Goal: Task Accomplishment & Management: Use online tool/utility

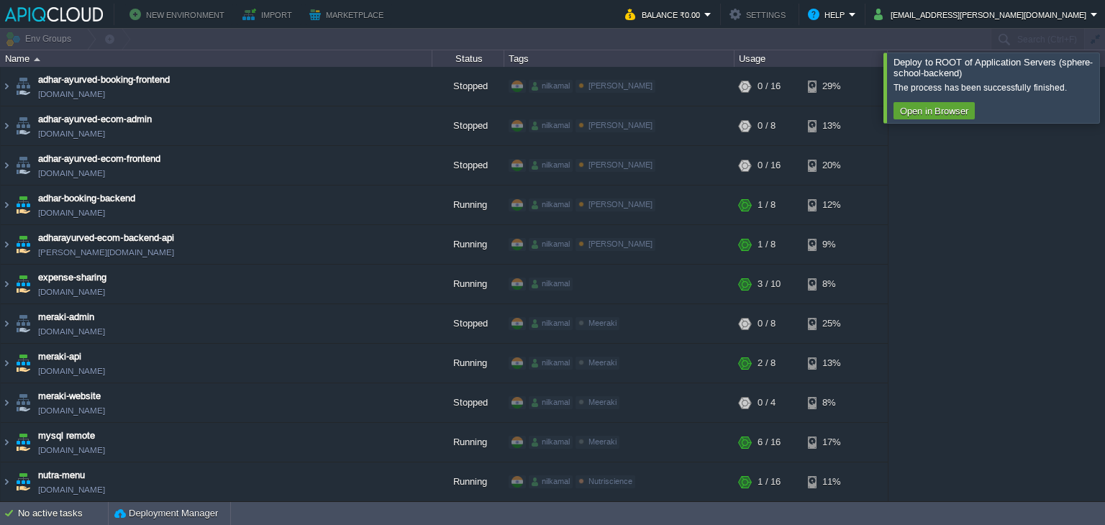
scroll to position [334, 0]
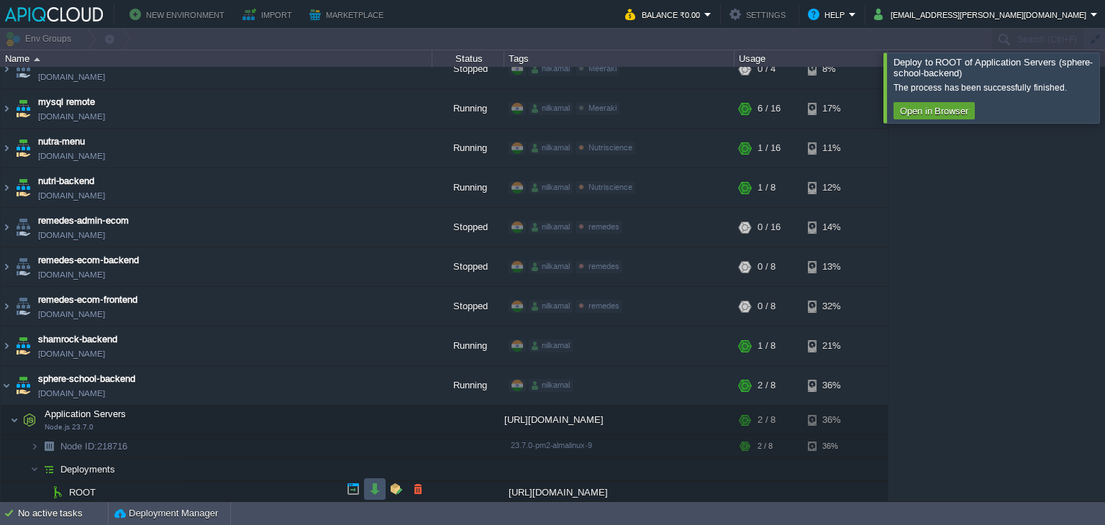
click at [375, 490] on button "button" at bounding box center [374, 489] width 13 height 13
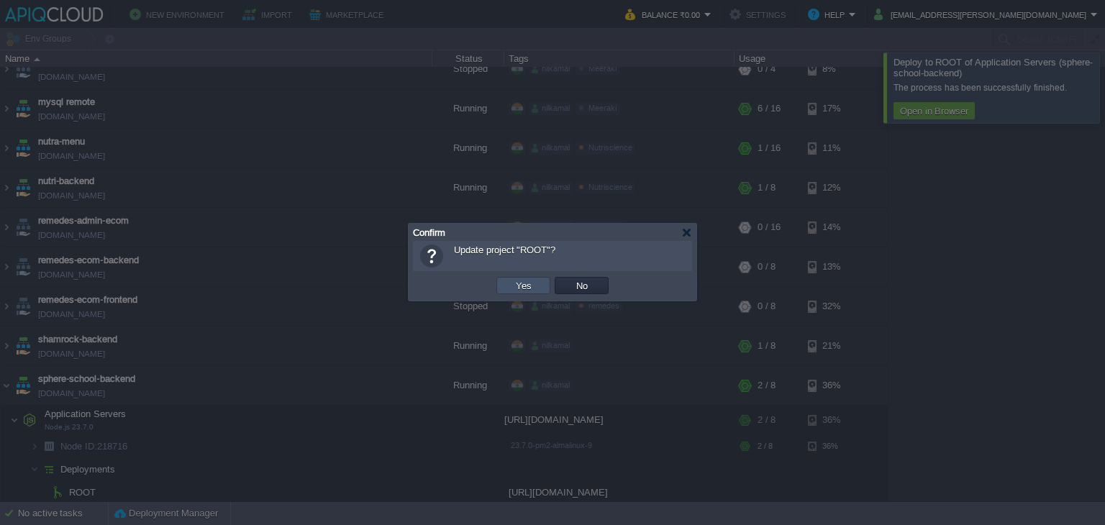
click at [530, 286] on button "Yes" at bounding box center [523, 285] width 24 height 13
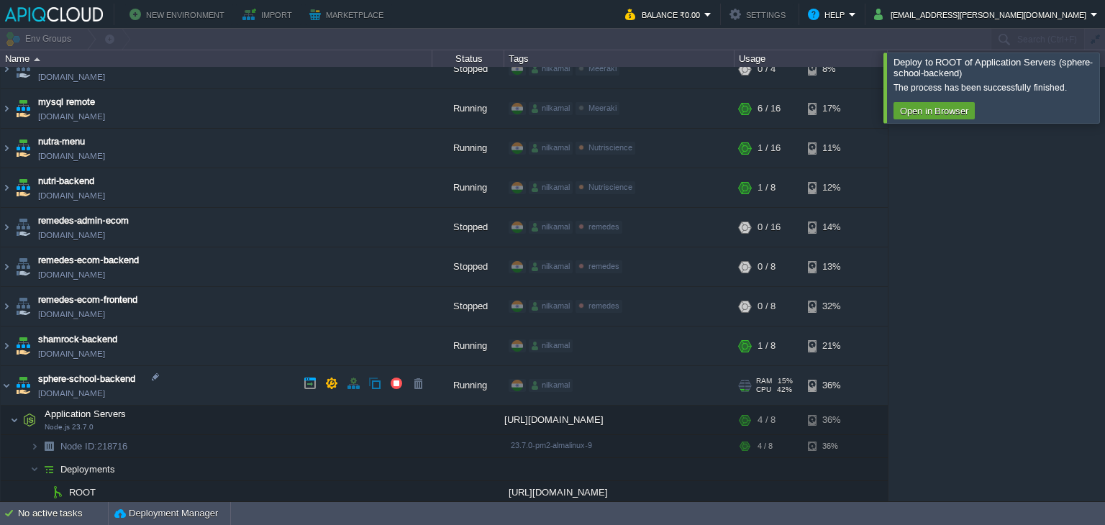
click at [105, 386] on link "[DOMAIN_NAME]" at bounding box center [71, 393] width 67 height 14
click at [374, 418] on td at bounding box center [368, 418] width 22 height 22
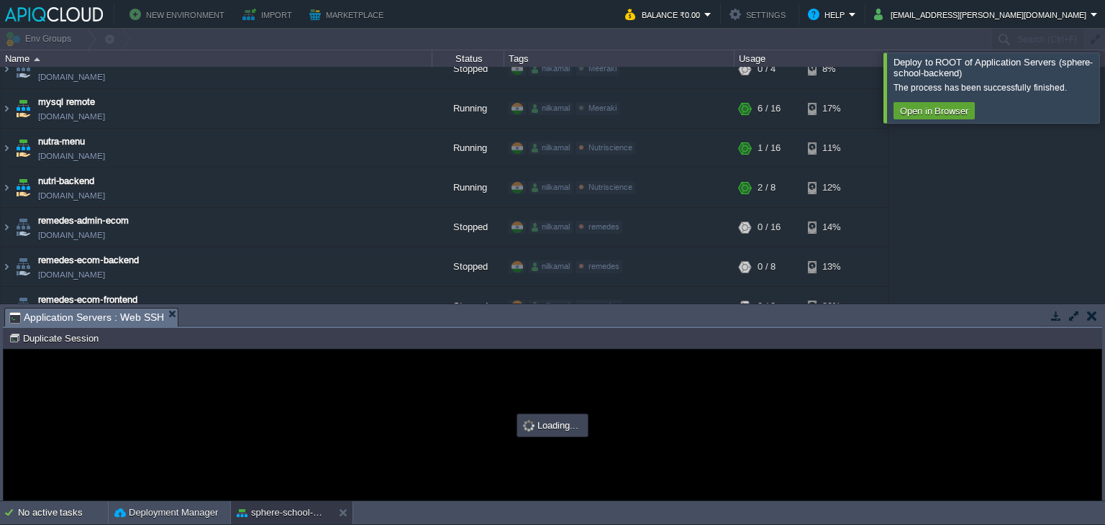
scroll to position [0, 0]
type input "#000000"
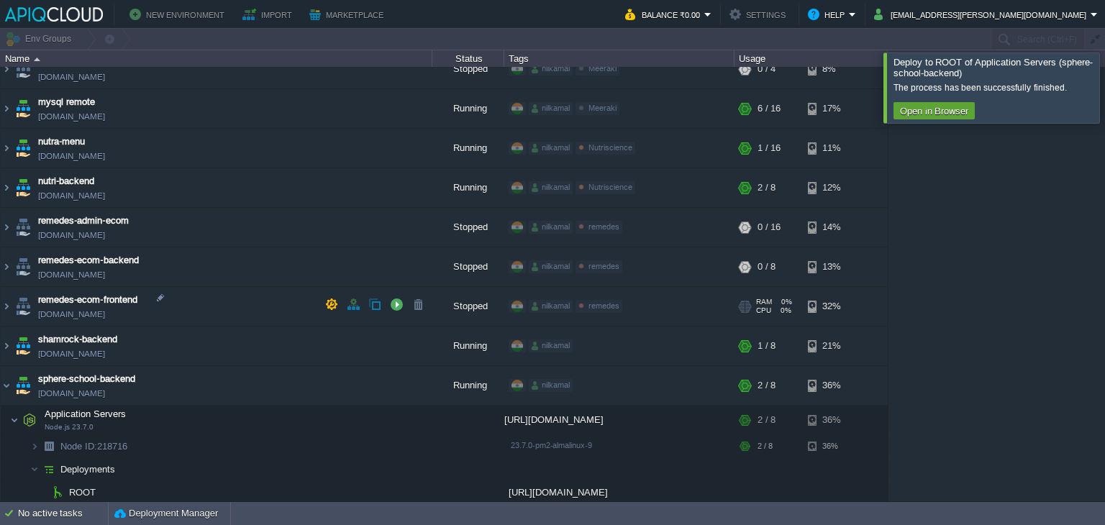
drag, startPoint x: 170, startPoint y: 311, endPoint x: 152, endPoint y: 308, distance: 17.6
click at [7, 383] on img at bounding box center [7, 385] width 12 height 39
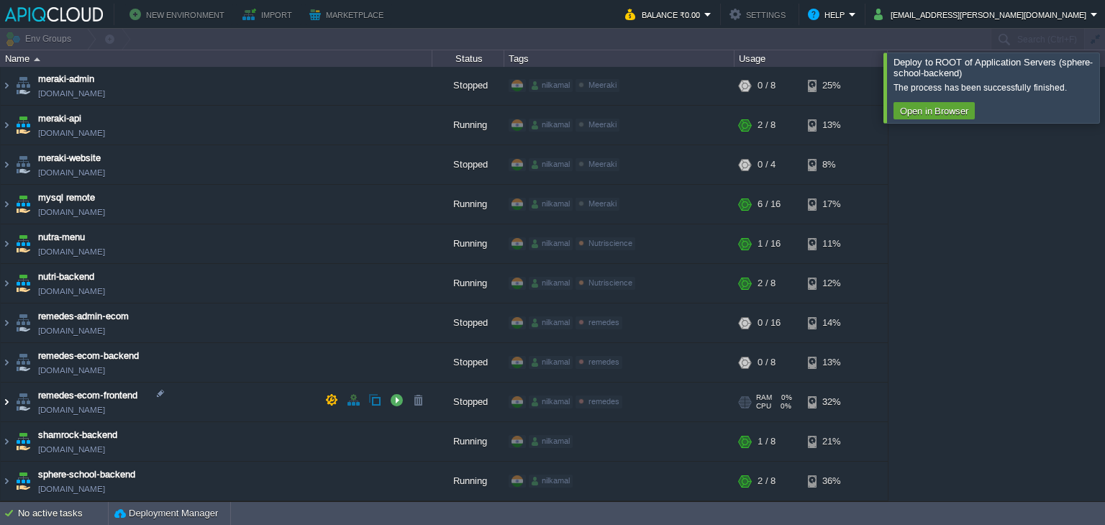
scroll to position [236, 0]
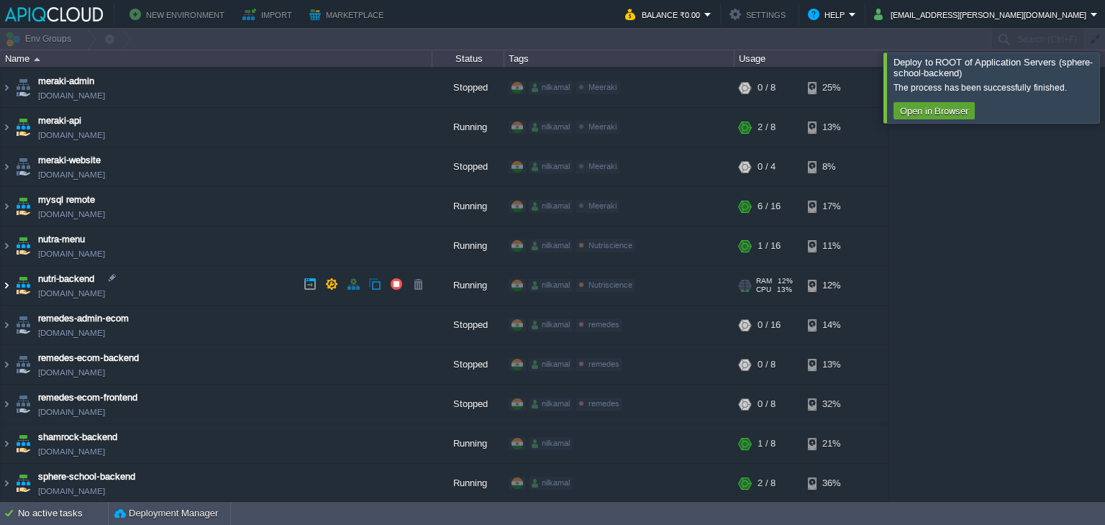
click at [6, 291] on img at bounding box center [7, 285] width 12 height 39
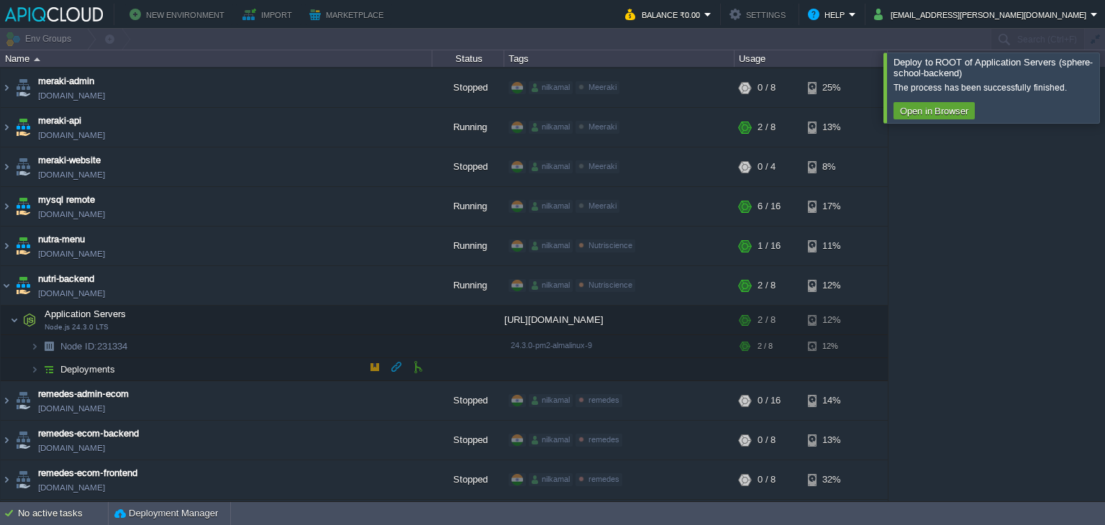
click at [56, 358] on img at bounding box center [49, 369] width 20 height 22
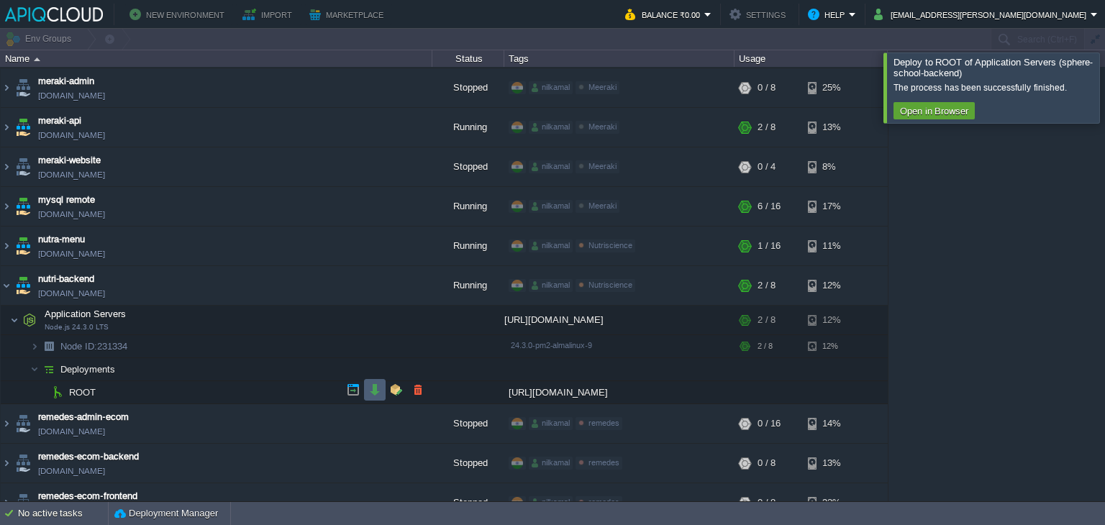
click at [378, 395] on button "button" at bounding box center [374, 389] width 13 height 13
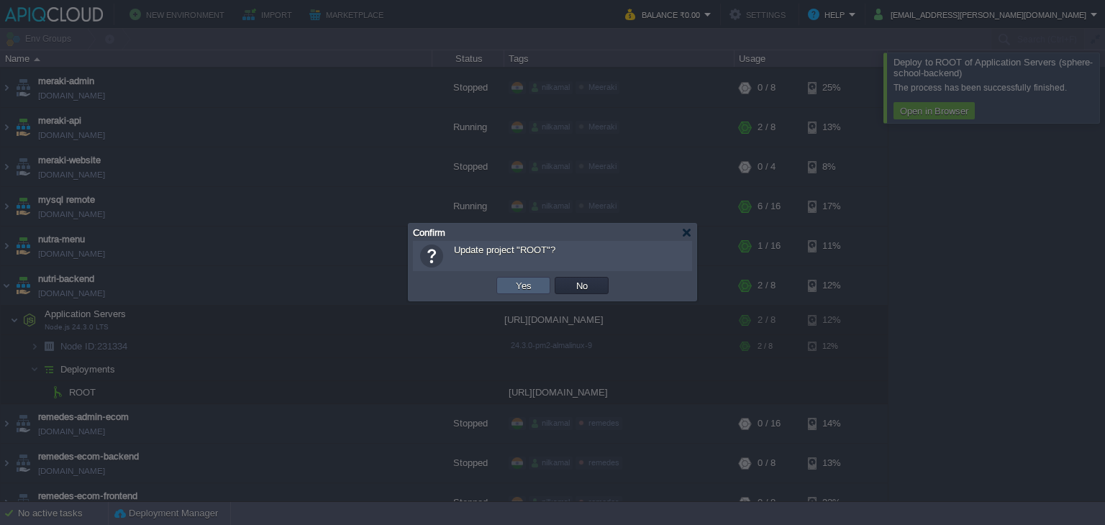
click at [528, 283] on button "Yes" at bounding box center [523, 285] width 24 height 13
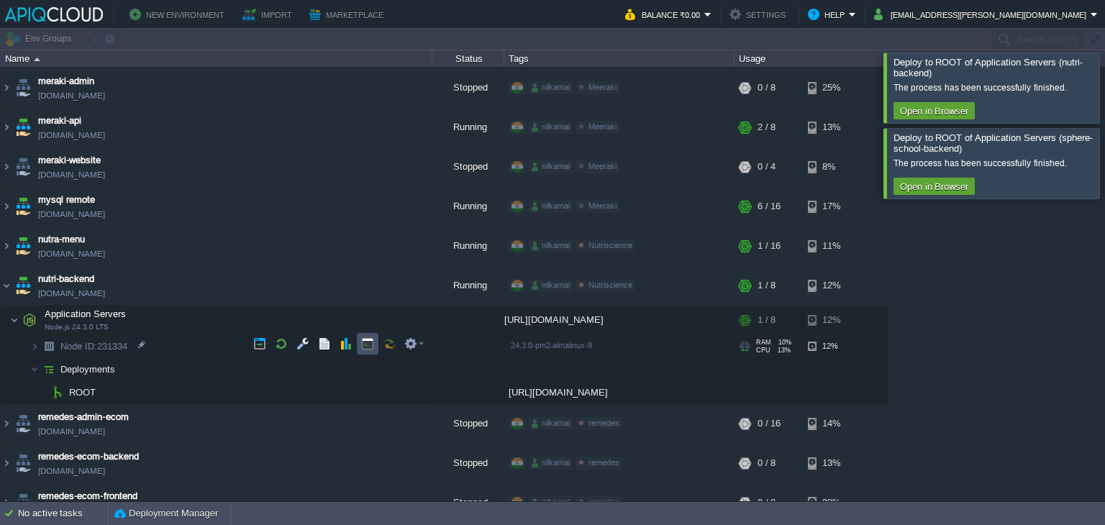
click at [373, 341] on button "button" at bounding box center [367, 343] width 13 height 13
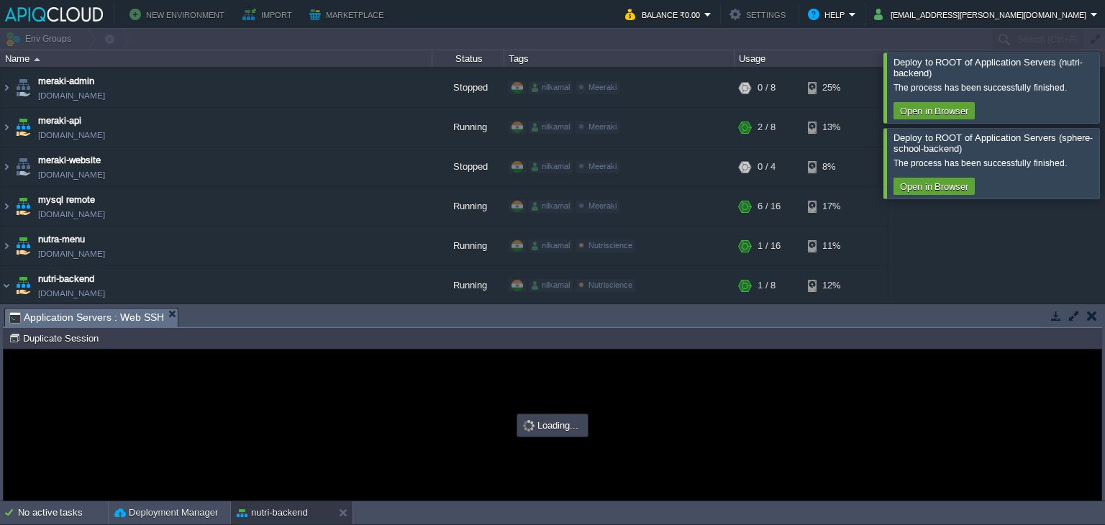
scroll to position [0, 0]
type input "#000000"
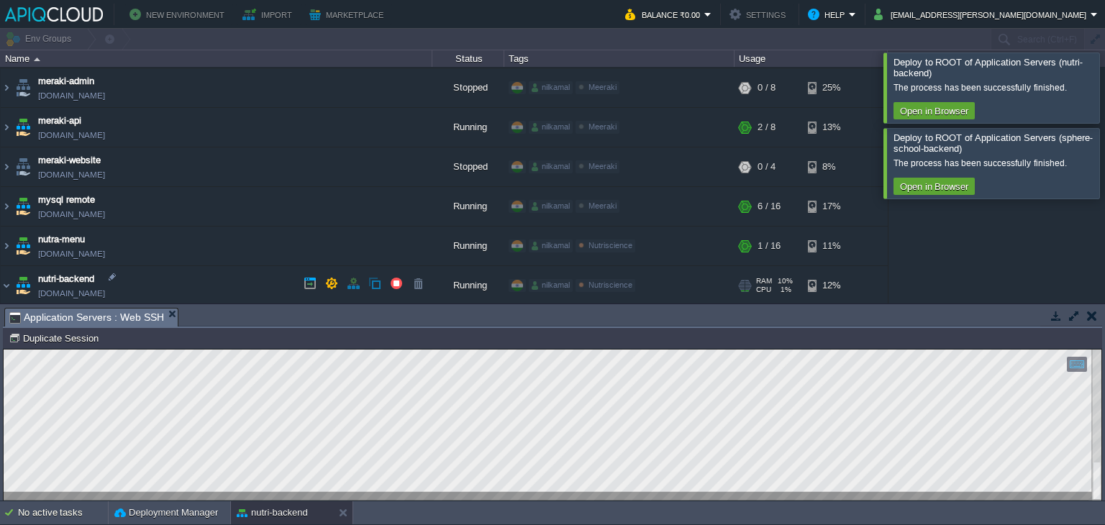
scroll to position [308, 0]
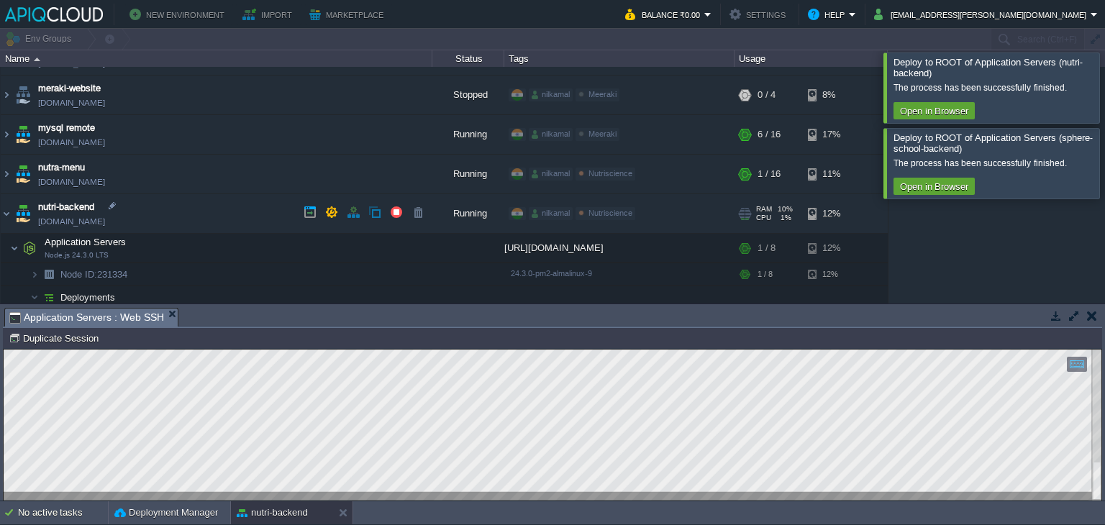
click at [105, 218] on link "[DOMAIN_NAME]" at bounding box center [71, 221] width 67 height 14
